Goal: Book appointment/travel/reservation

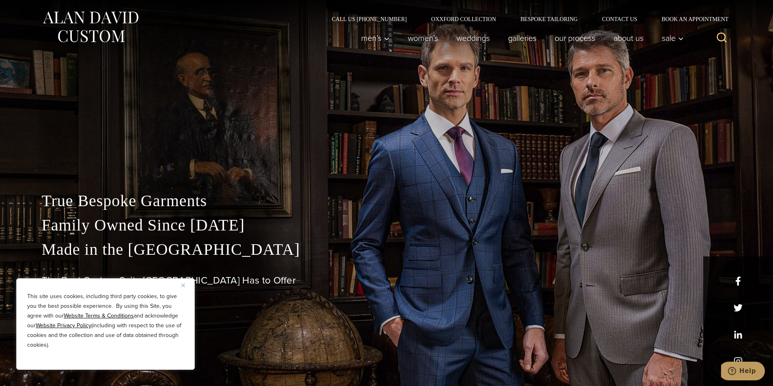
click at [184, 284] on img "Close" at bounding box center [183, 286] width 4 height 4
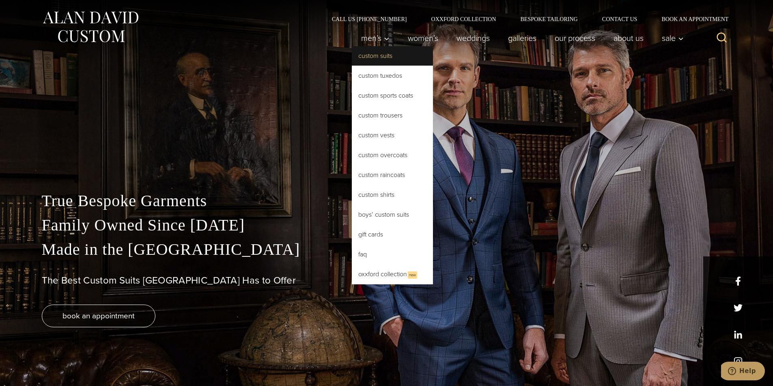
click at [380, 56] on link "Custom Suits" at bounding box center [392, 55] width 81 height 19
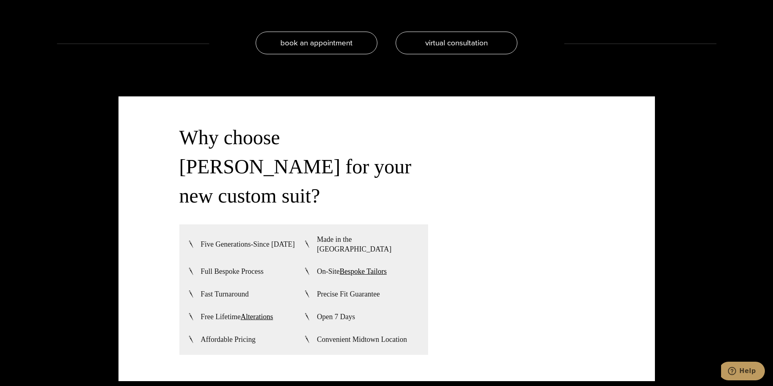
scroll to position [2135, 0]
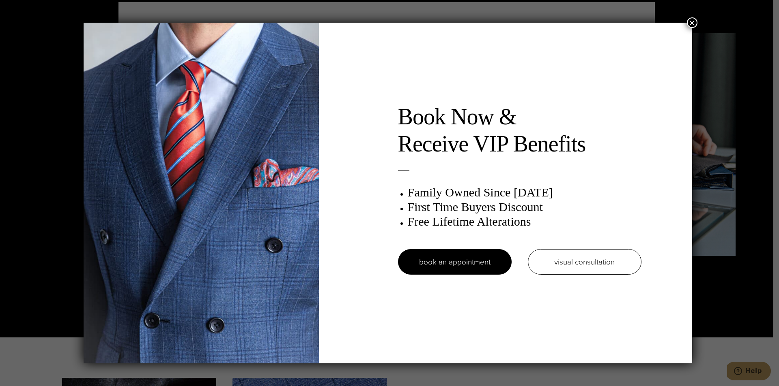
click at [685, 23] on div "Book Now & Receive VIP Benefits Family Owned Since [DATE] First Time Buyers Dis…" at bounding box center [388, 193] width 608 height 341
click at [690, 23] on button "×" at bounding box center [692, 22] width 11 height 11
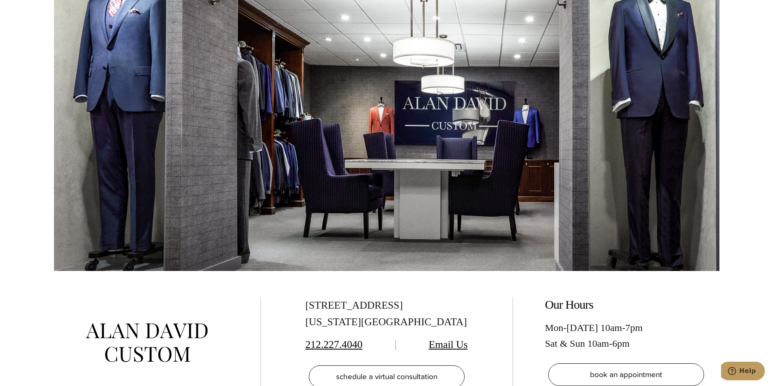
scroll to position [4974, 0]
drag, startPoint x: 296, startPoint y: 223, endPoint x: 266, endPoint y: 297, distance: 80.0
click at [266, 297] on div "[STREET_ADDRESS][US_STATE] 212.227.4040 Email Us schedule a virtual consultatio…" at bounding box center [386, 344] width 689 height 146
